Goal: Task Accomplishment & Management: Manage account settings

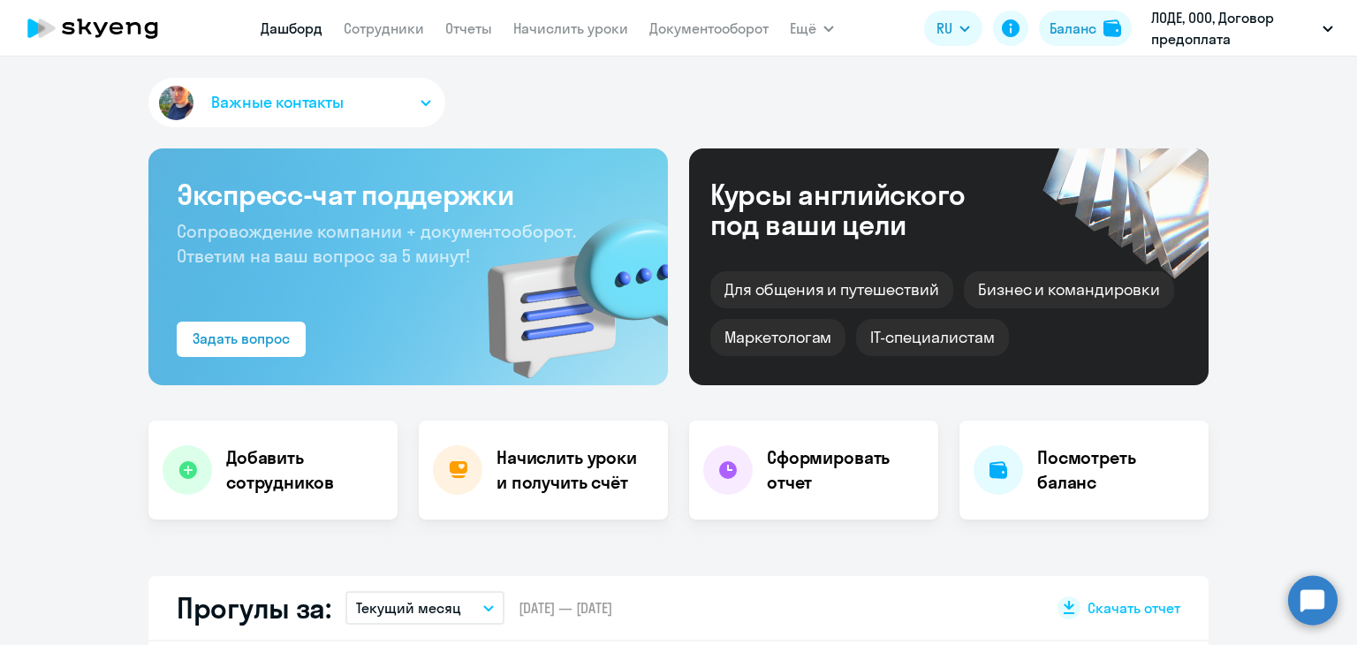
select select "30"
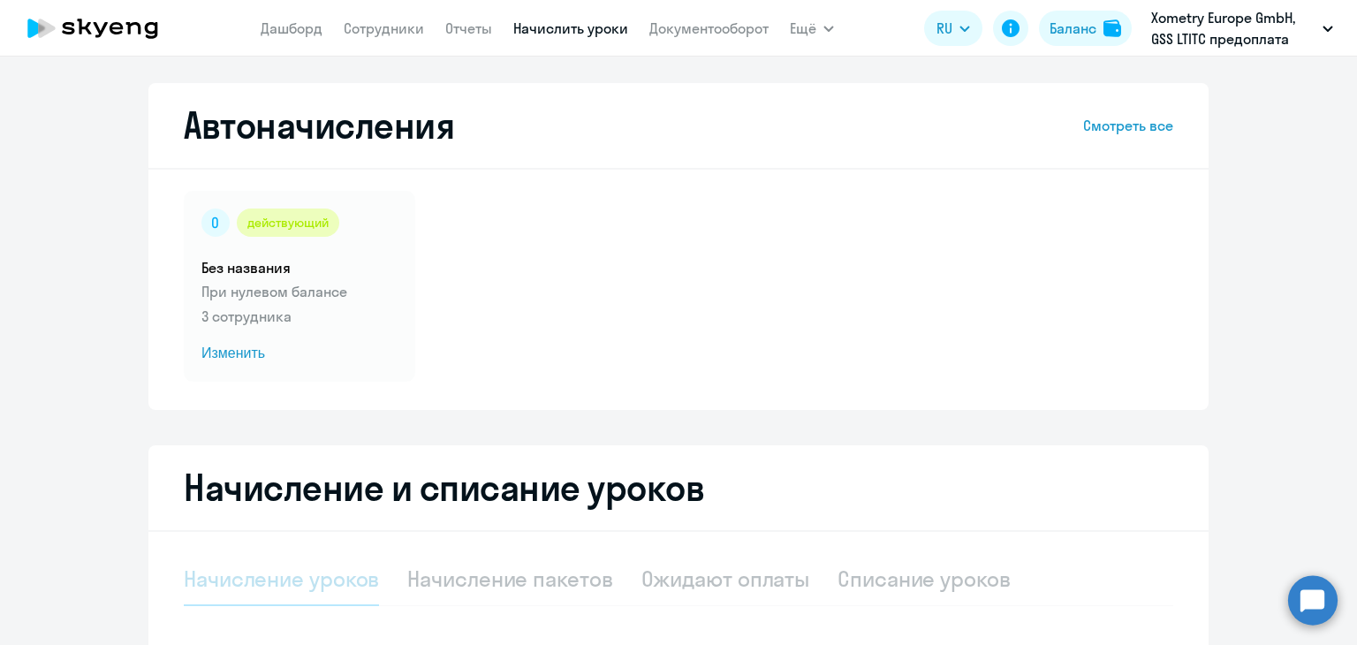
select select "10"
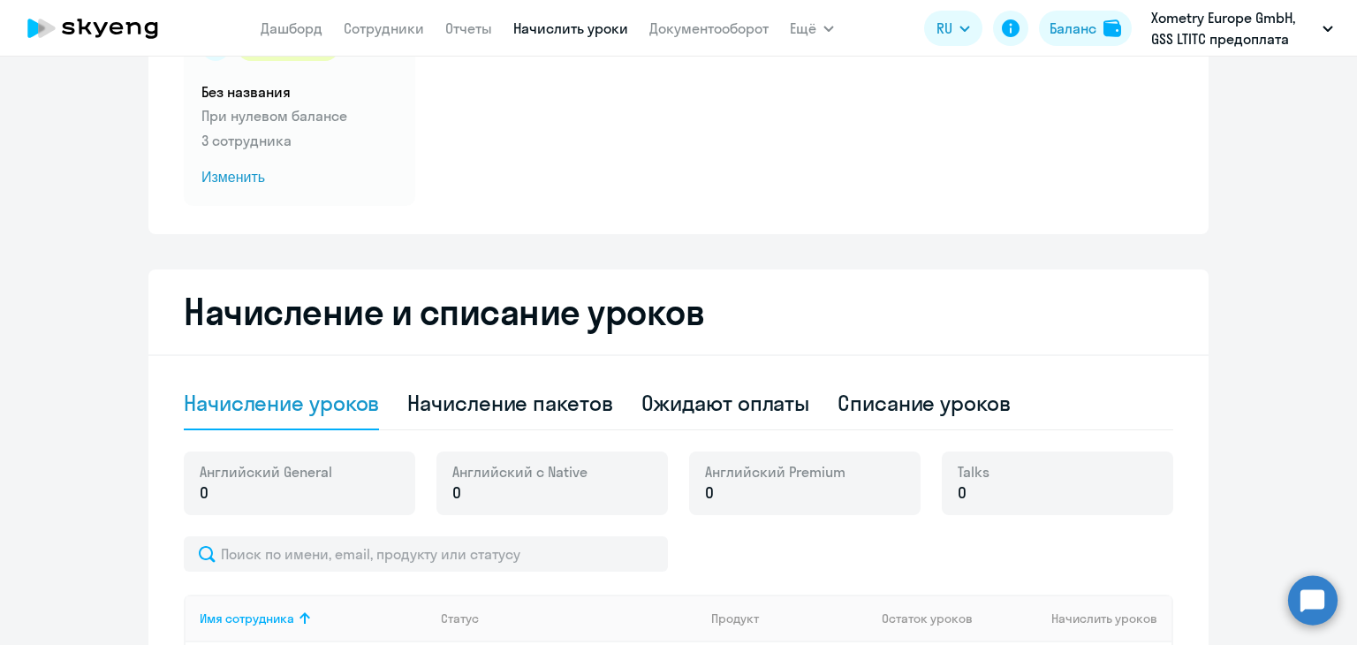
scroll to position [184, 0]
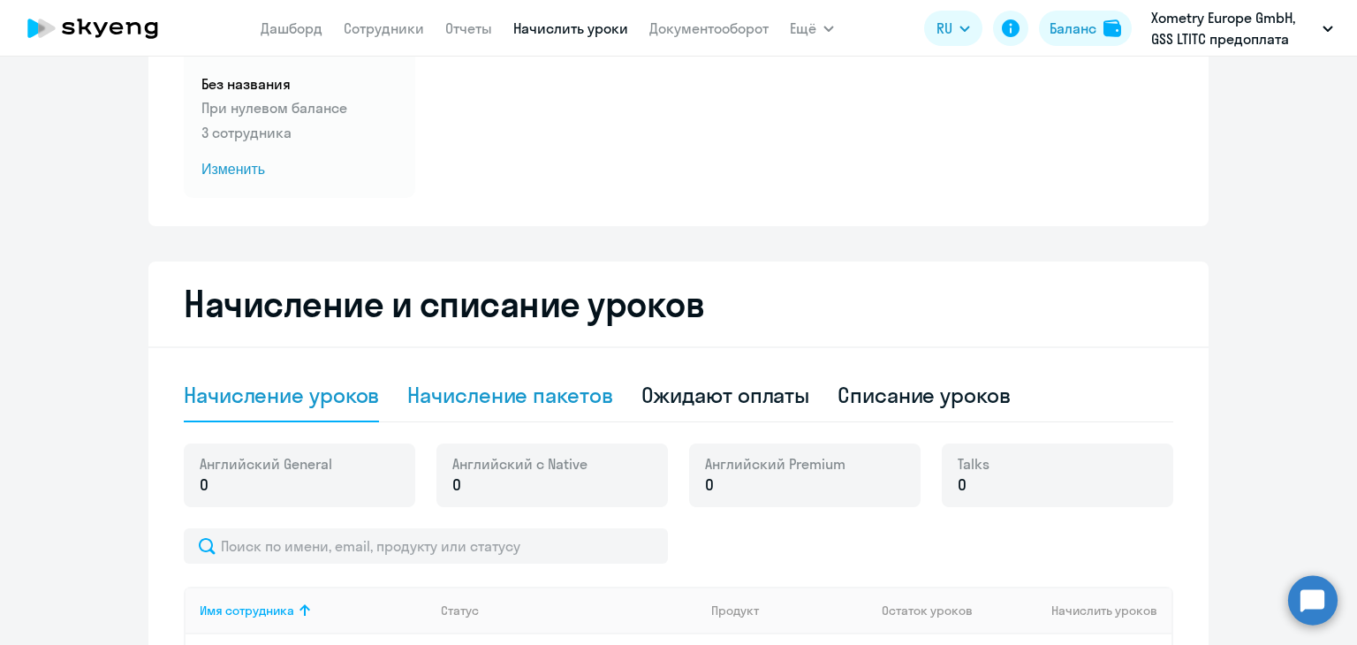
click at [558, 401] on div "Начисление пакетов" at bounding box center [509, 395] width 205 height 28
select select "10"
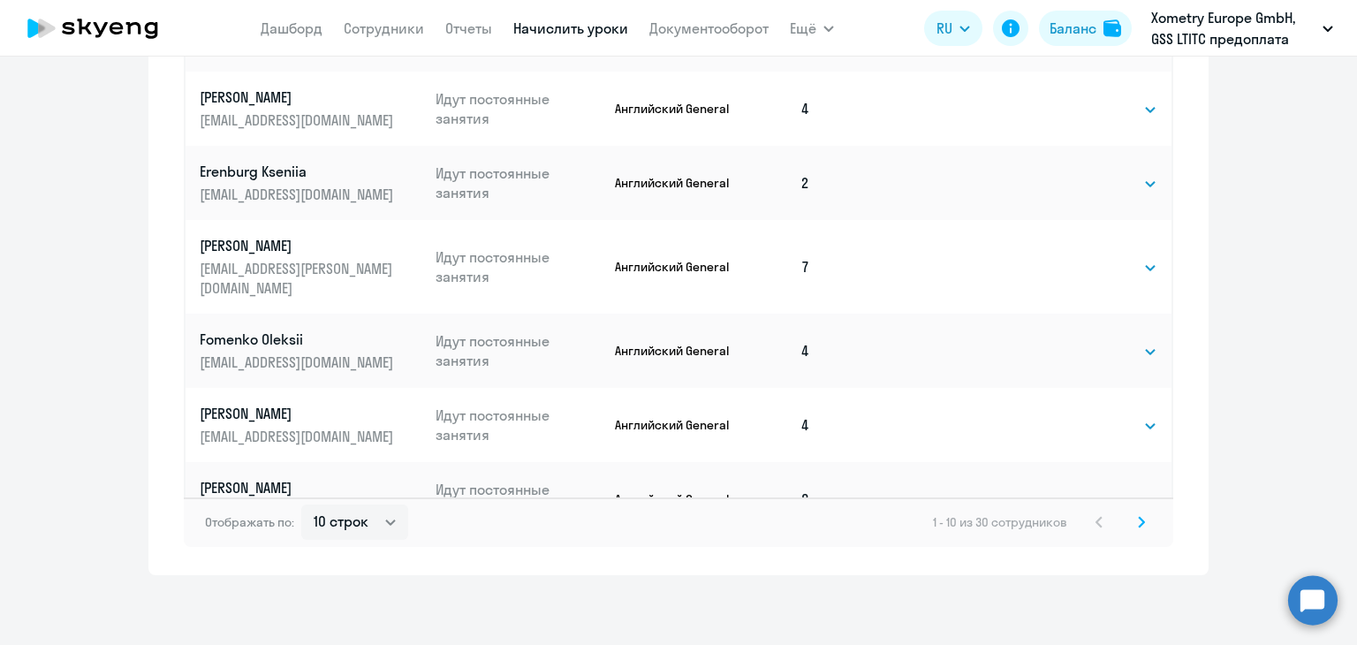
scroll to position [1136, 0]
click at [1138, 515] on icon at bounding box center [1141, 521] width 7 height 12
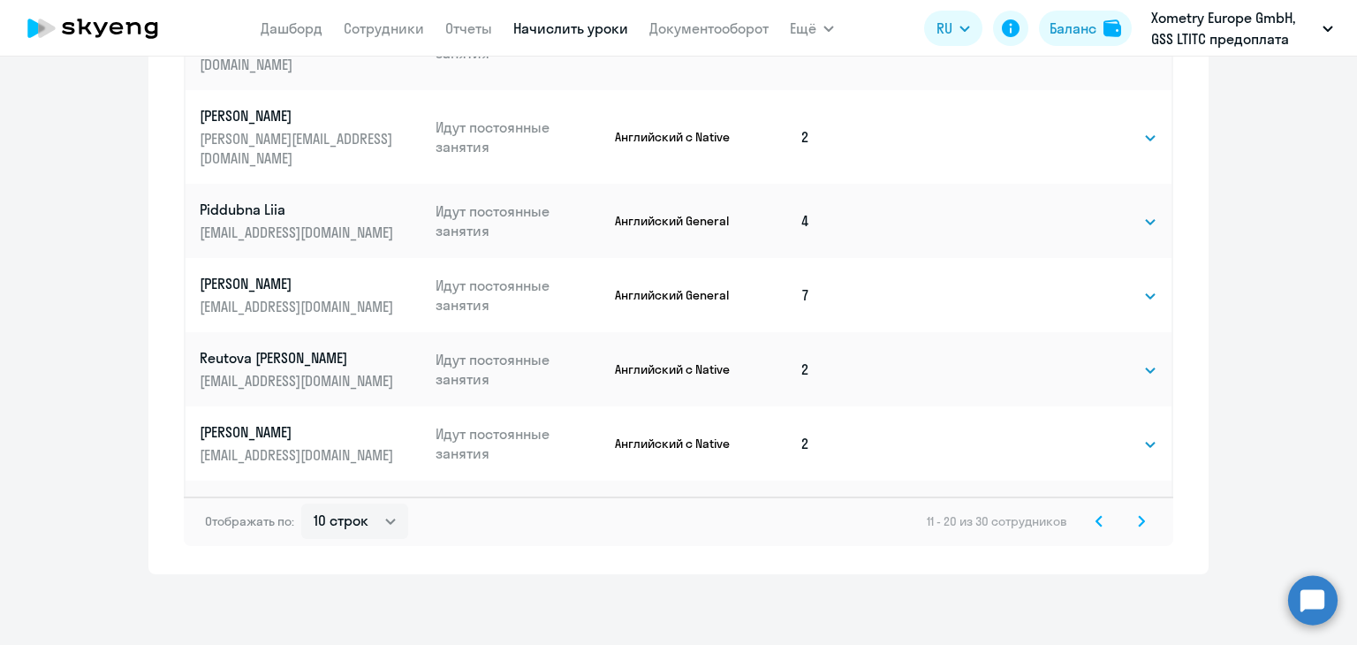
click at [1140, 528] on svg-icon at bounding box center [1140, 520] width 21 height 21
click at [1096, 523] on icon at bounding box center [1098, 521] width 5 height 10
click at [1095, 516] on icon at bounding box center [1098, 521] width 7 height 12
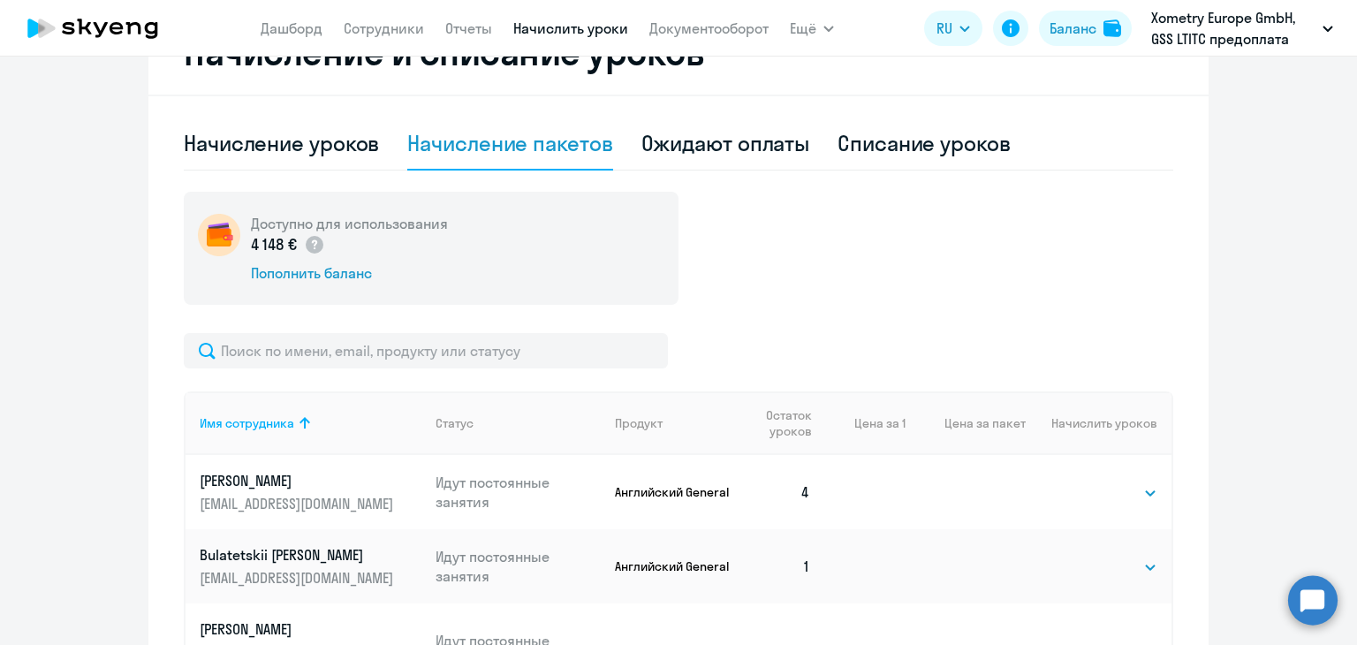
scroll to position [613, 0]
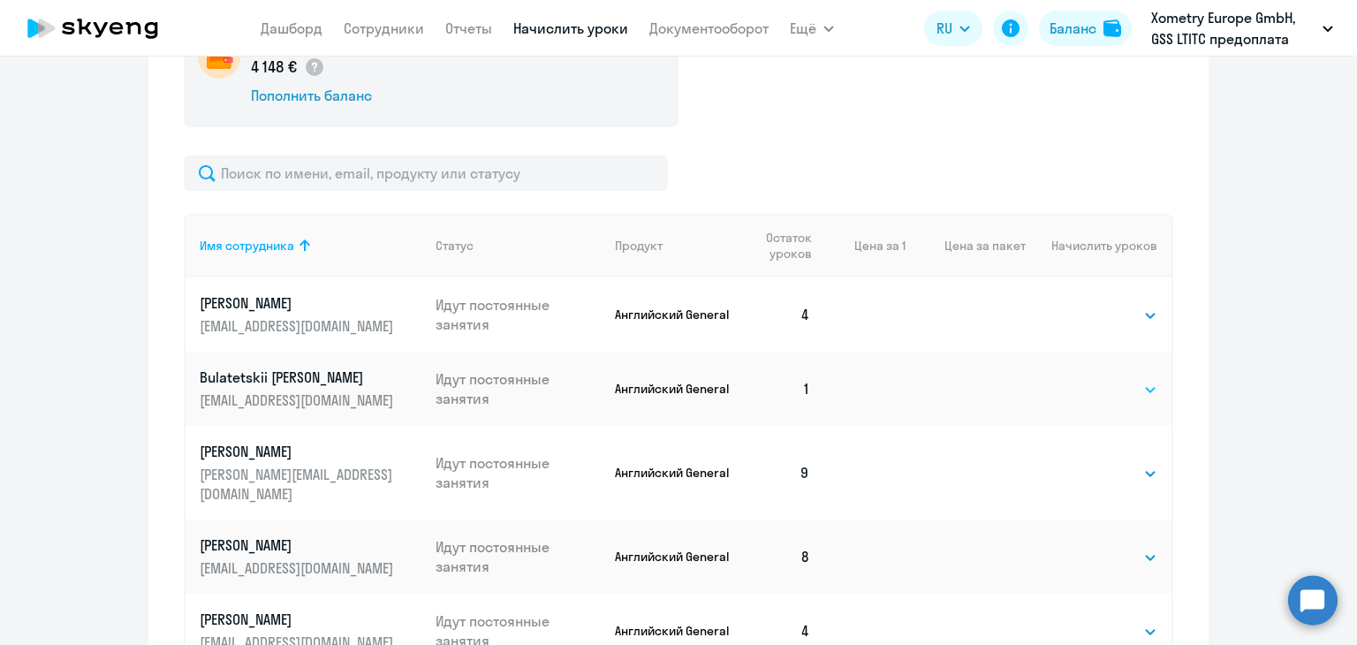
click at [1133, 388] on select "Выбрать 4 8 16 32 64" at bounding box center [1121, 389] width 72 height 21
select select "8"
click at [1085, 379] on select "Выбрать 4 8 16 32 64" at bounding box center [1121, 389] width 72 height 21
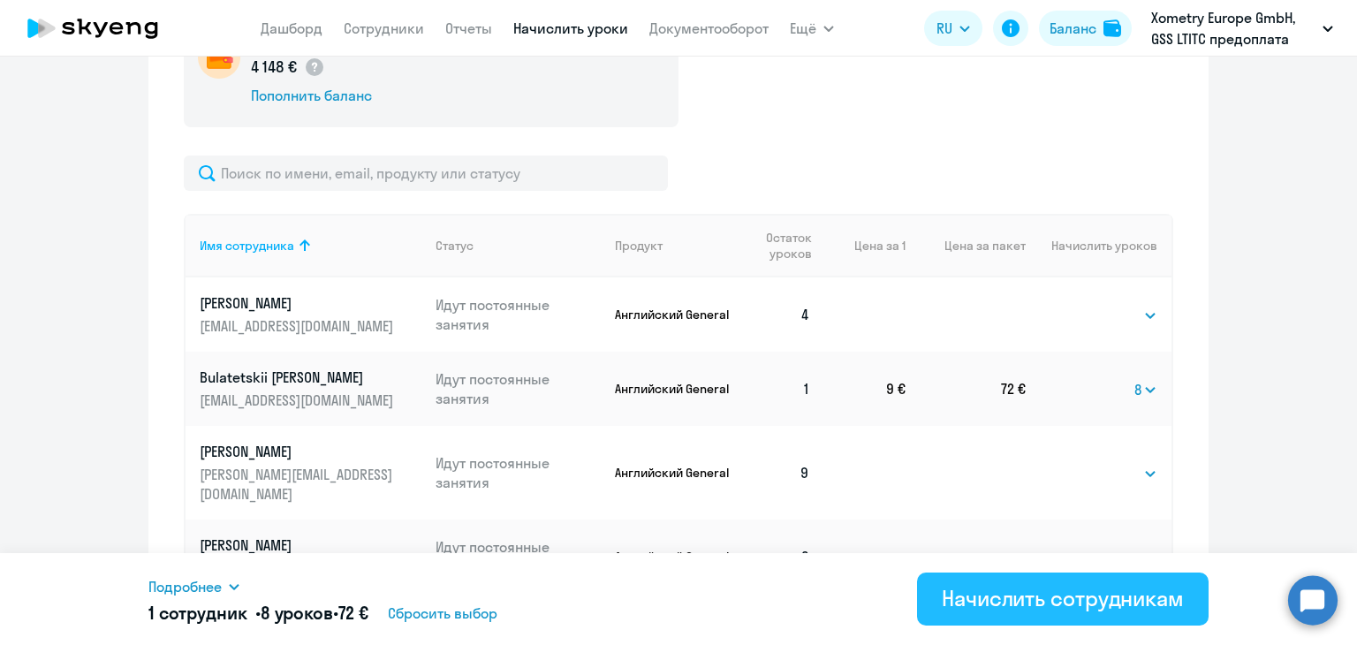
click at [1063, 599] on div "Начислить сотрудникам" at bounding box center [1062, 598] width 242 height 28
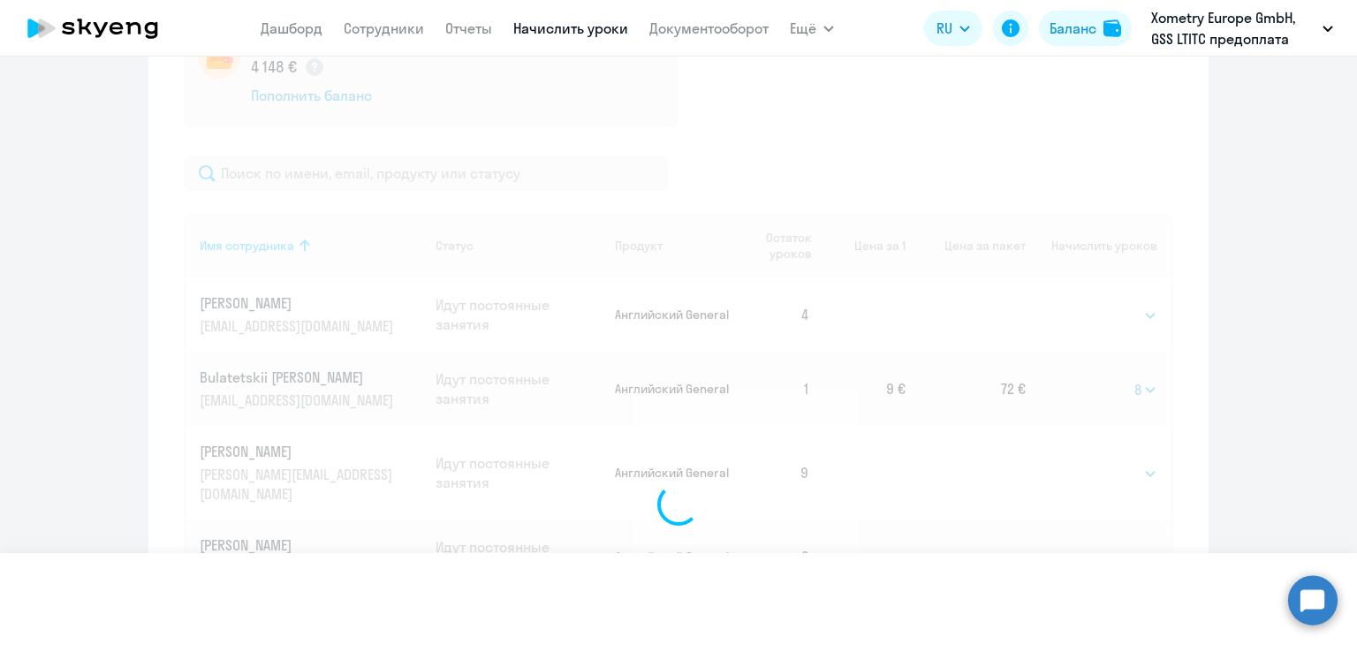
select select
